Goal: Task Accomplishment & Management: Complete application form

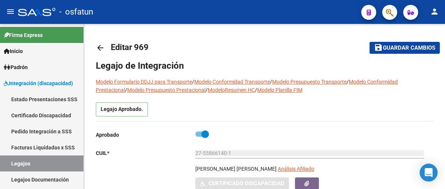
type input "[PERSON_NAME] [PERSON_NAME]"
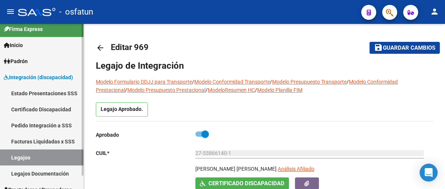
scroll to position [15, 0]
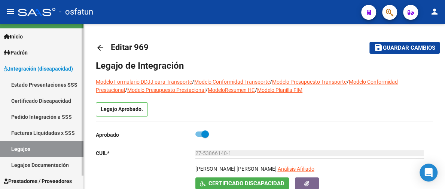
click at [40, 177] on span "Prestadores / Proveedores" at bounding box center [38, 181] width 68 height 8
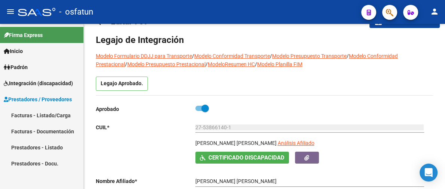
scroll to position [37, 0]
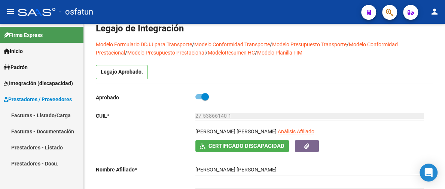
click at [58, 119] on link "Facturas - Listado/Carga" at bounding box center [41, 115] width 83 height 16
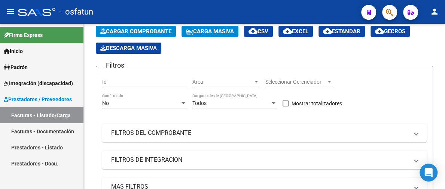
click at [60, 134] on link "Facturas - Documentación" at bounding box center [41, 131] width 83 height 16
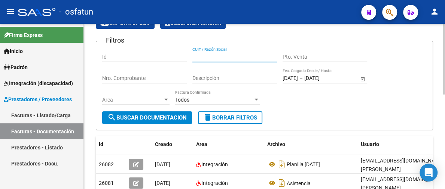
paste input "27274336027"
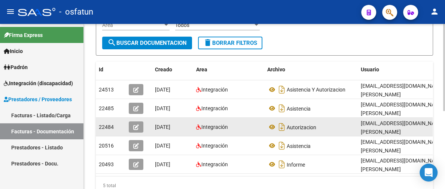
scroll to position [147, 0]
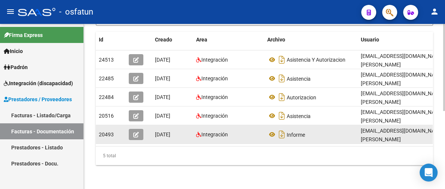
type input "27274336027"
click at [139, 129] on button "button" at bounding box center [136, 134] width 15 height 11
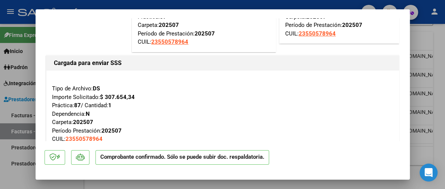
scroll to position [0, 0]
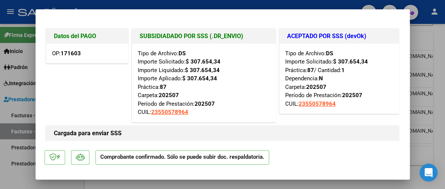
click at [442, 62] on div at bounding box center [222, 94] width 445 height 189
type input "$ 0,00"
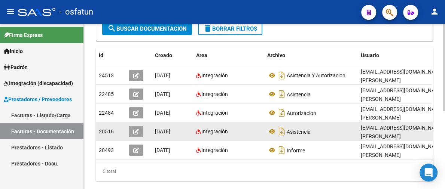
scroll to position [110, 0]
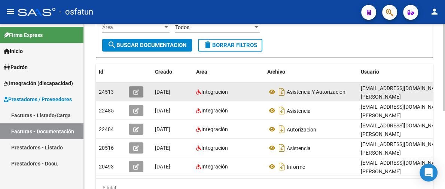
click at [135, 94] on icon "button" at bounding box center [136, 92] width 6 height 6
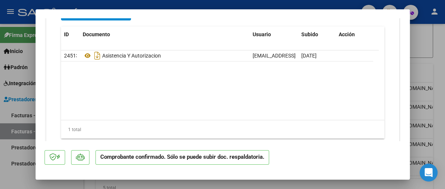
scroll to position [992, 0]
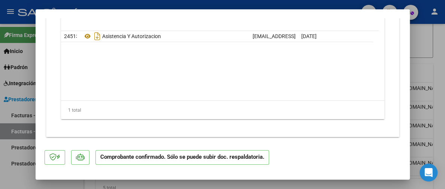
click at [425, 49] on div at bounding box center [222, 94] width 445 height 189
type input "$ 0,00"
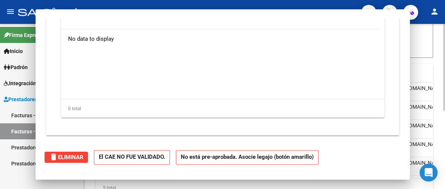
scroll to position [0, 0]
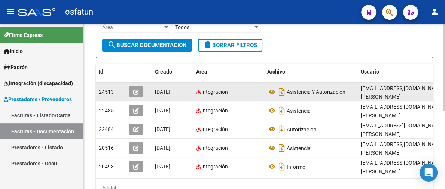
click at [183, 92] on div "[DATE]" at bounding box center [172, 92] width 35 height 9
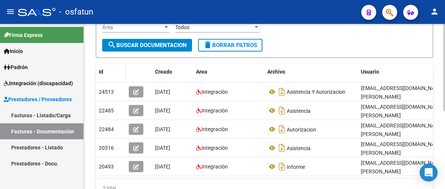
click at [106, 71] on div "Id" at bounding box center [111, 72] width 24 height 9
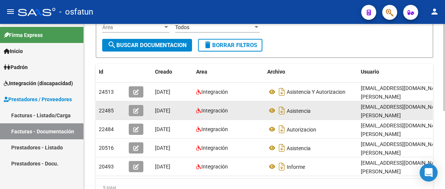
scroll to position [73, 0]
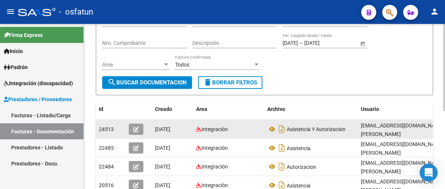
click at [136, 129] on icon "button" at bounding box center [136, 130] width 6 height 6
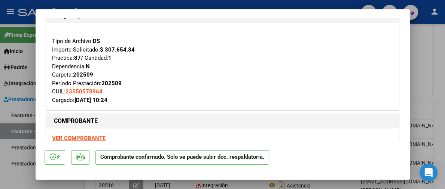
scroll to position [37, 0]
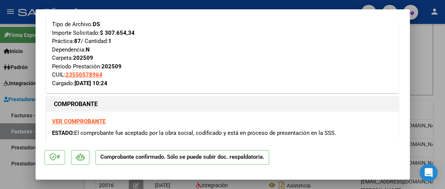
click at [258, 12] on mat-dialog-container "Cargada para enviar SSS Tipo de Archivo: DS Importe Solicitado: $ 307.654,34 Pr…" at bounding box center [223, 94] width 374 height 170
click at [432, 37] on div at bounding box center [222, 94] width 445 height 189
type input "$ 0,00"
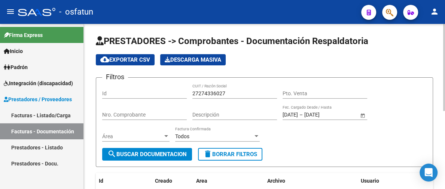
scroll to position [0, 0]
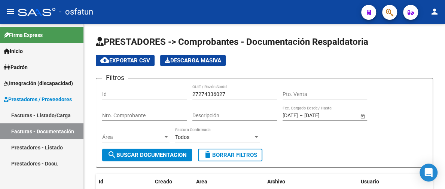
click at [40, 112] on link "Facturas - Listado/Carga" at bounding box center [41, 115] width 83 height 16
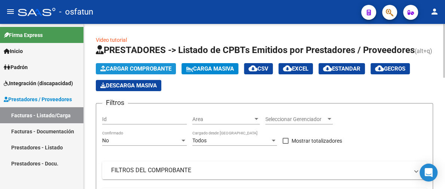
click at [143, 65] on button "Cargar Comprobante" at bounding box center [136, 68] width 80 height 11
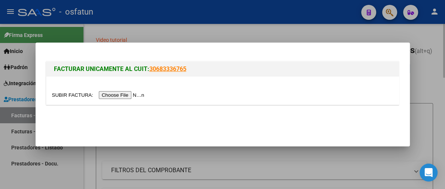
click at [429, 30] on div at bounding box center [222, 94] width 445 height 189
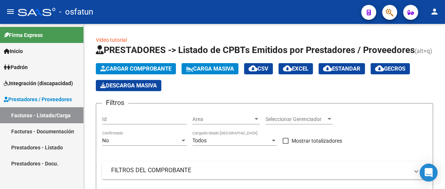
click at [48, 100] on span "Prestadores / Proveedores" at bounding box center [38, 99] width 68 height 8
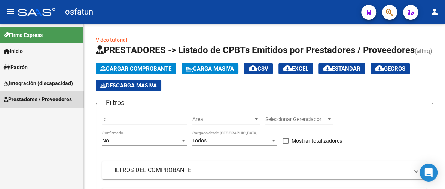
click at [47, 99] on span "Prestadores / Proveedores" at bounding box center [38, 99] width 68 height 8
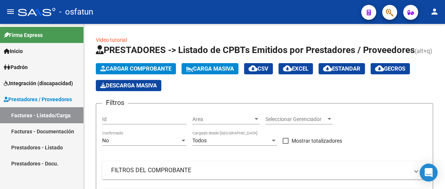
click at [40, 114] on link "Facturas - Listado/Carga" at bounding box center [41, 115] width 83 height 16
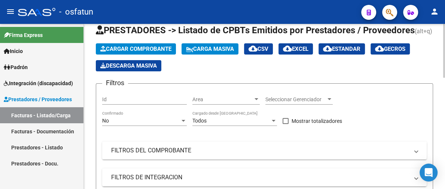
scroll to position [37, 0]
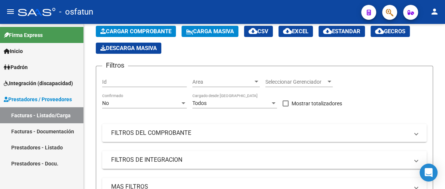
click at [30, 129] on link "Facturas - Documentación" at bounding box center [41, 131] width 83 height 16
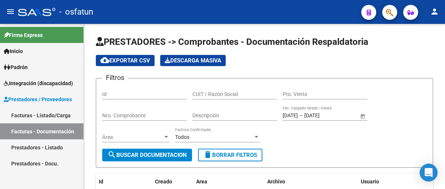
click at [61, 97] on span "Prestadores / Proveedores" at bounding box center [38, 99] width 68 height 8
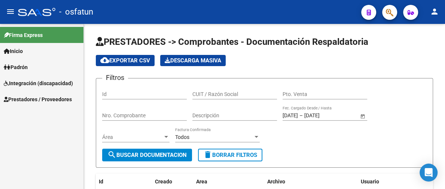
click at [61, 80] on span "Integración (discapacidad)" at bounding box center [38, 83] width 69 height 8
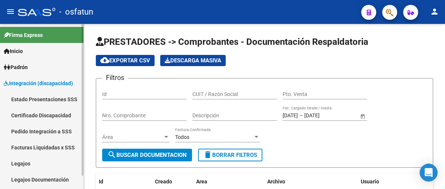
scroll to position [15, 0]
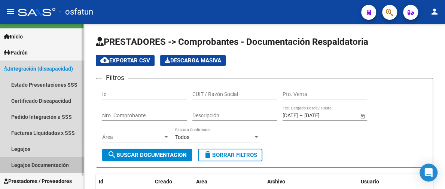
click at [34, 171] on link "Legajos Documentación" at bounding box center [41, 165] width 83 height 16
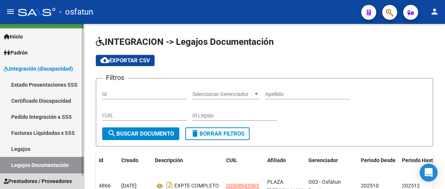
click at [36, 176] on link "Prestadores / Proveedores" at bounding box center [41, 181] width 83 height 16
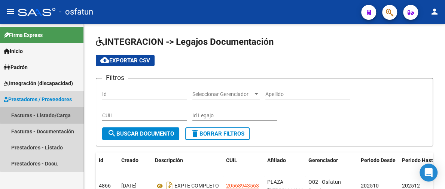
click at [62, 115] on link "Facturas - Listado/Carga" at bounding box center [41, 115] width 83 height 16
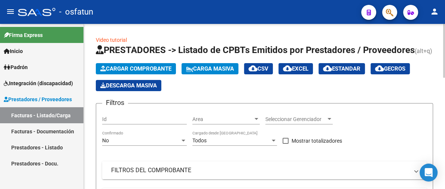
click at [166, 173] on mat-panel-title "FILTROS DEL COMPROBANTE" at bounding box center [259, 170] width 297 height 8
click at [164, 69] on span "Cargar Comprobante" at bounding box center [135, 68] width 71 height 7
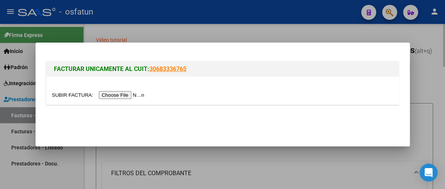
click at [425, 37] on div at bounding box center [222, 94] width 445 height 189
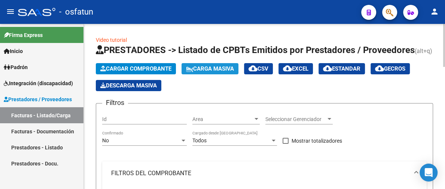
click at [218, 68] on span "Carga Masiva" at bounding box center [210, 68] width 48 height 7
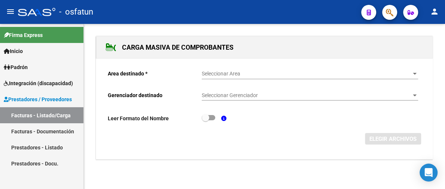
click at [433, 29] on div "CARGA MASIVA DE COMPROBANTES Area destinado * Seleccionar Area Seleccionar Area…" at bounding box center [264, 105] width 361 height 163
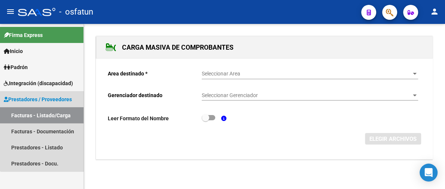
click at [56, 112] on link "Facturas - Listado/Carga" at bounding box center [41, 115] width 83 height 16
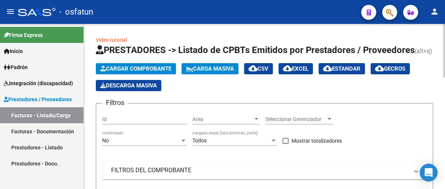
click at [328, 119] on div at bounding box center [329, 119] width 4 height 2
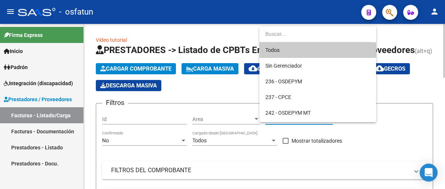
click at [358, 149] on div at bounding box center [222, 94] width 445 height 189
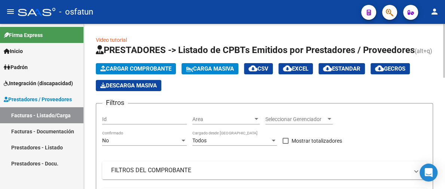
click at [272, 139] on div at bounding box center [273, 141] width 7 height 6
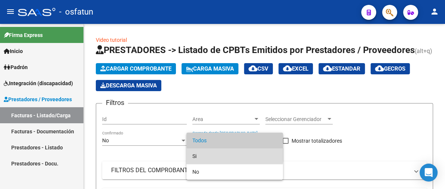
click at [231, 154] on span "Si" at bounding box center [234, 156] width 85 height 16
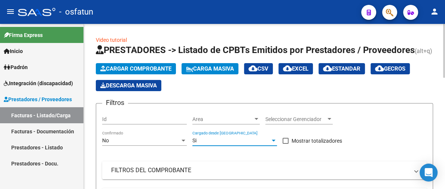
click at [275, 140] on div at bounding box center [274, 141] width 4 height 2
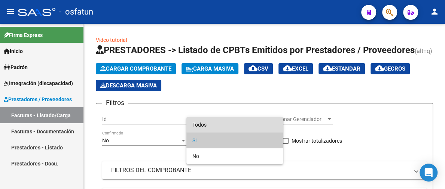
click at [209, 123] on span "Todos" at bounding box center [234, 125] width 85 height 16
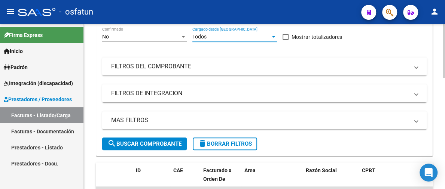
scroll to position [112, 0]
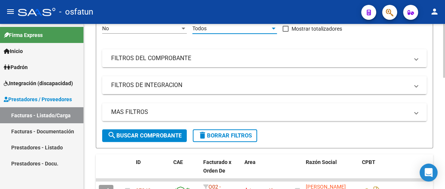
click at [155, 89] on mat-panel-title "FILTROS DE INTEGRACION" at bounding box center [259, 85] width 297 height 8
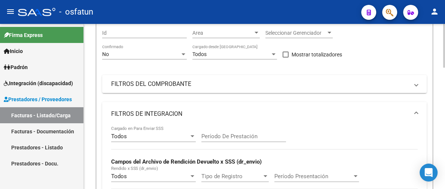
scroll to position [75, 0]
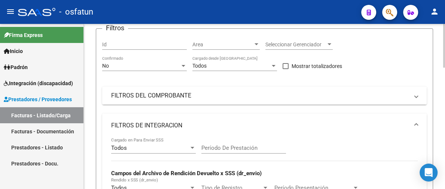
click at [163, 94] on mat-panel-title "FILTROS DEL COMPROBANTE" at bounding box center [259, 96] width 297 height 8
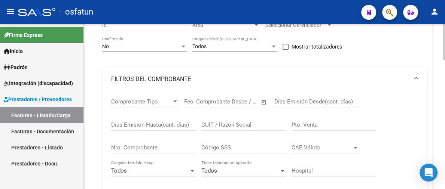
scroll to position [112, 0]
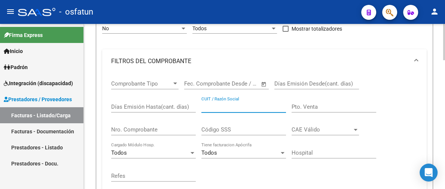
paste input "27274336027"
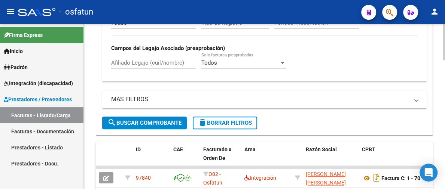
scroll to position [374, 0]
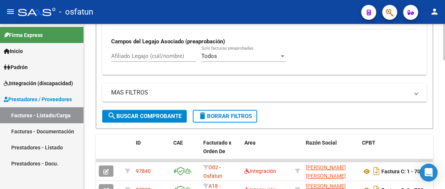
type input "27274336027"
click at [166, 115] on span "search Buscar Comprobante" at bounding box center [144, 116] width 74 height 7
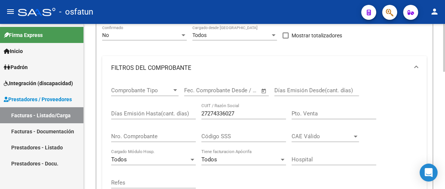
scroll to position [143, 0]
